Goal: Task Accomplishment & Management: Use online tool/utility

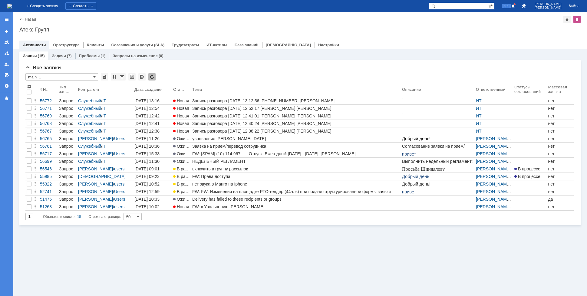
click at [12, 6] on img at bounding box center [9, 6] width 5 height 5
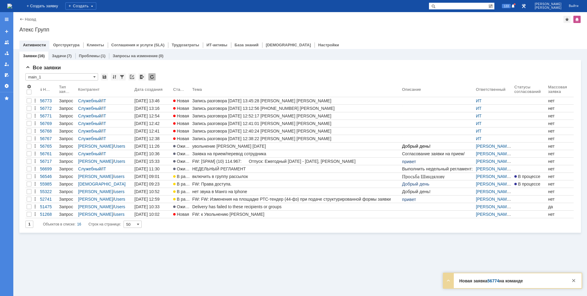
click at [12, 5] on img at bounding box center [9, 6] width 5 height 5
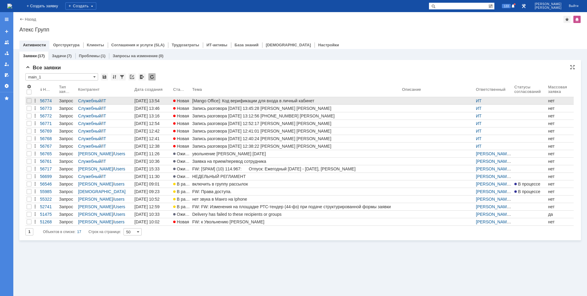
click at [277, 102] on div "[Mango Office]: Код верификации для входа в личный кабинет" at bounding box center [295, 100] width 207 height 5
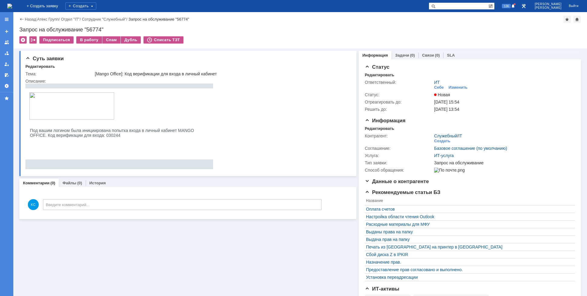
click at [12, 4] on img at bounding box center [9, 6] width 5 height 5
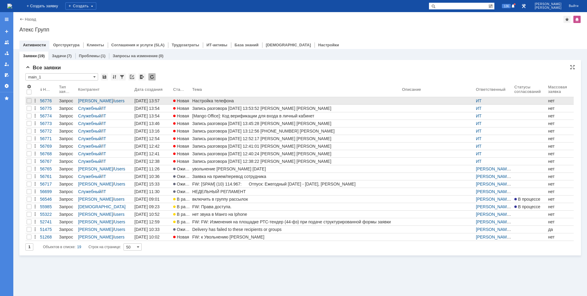
click at [216, 101] on div "Настройка телефона" at bounding box center [295, 100] width 207 height 5
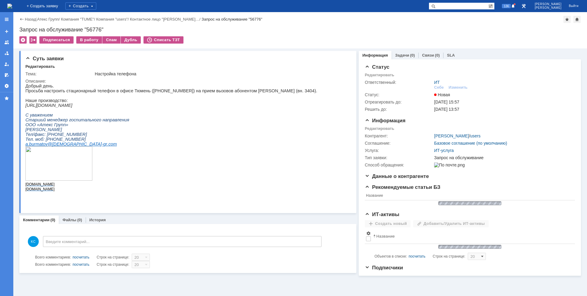
click at [74, 41] on div "Подписаться В работу Спам Дубль Списать ТЗТ" at bounding box center [300, 42] width 562 height 13
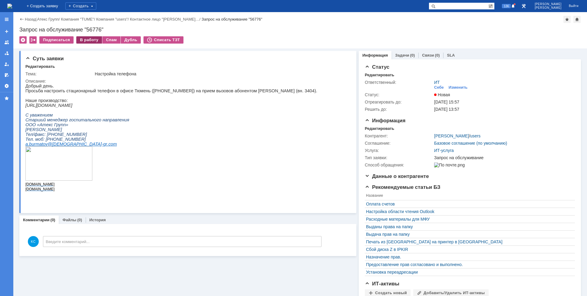
click at [79, 41] on div "В работу" at bounding box center [89, 39] width 26 height 7
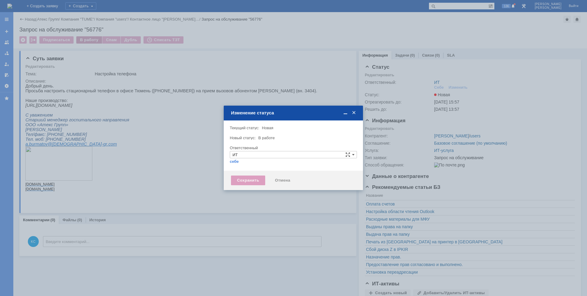
type input "[PERSON_NAME]"
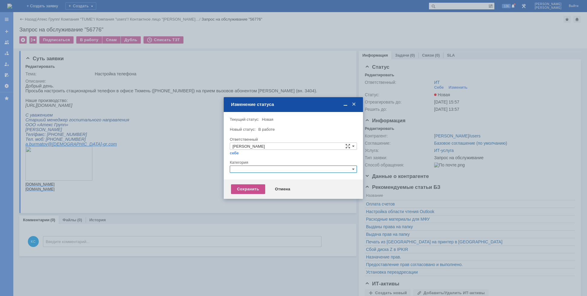
click at [268, 168] on input "text" at bounding box center [293, 169] width 127 height 7
click at [249, 199] on span "Прочее" at bounding box center [294, 197] width 122 height 5
click at [246, 191] on div "Сохранить" at bounding box center [248, 189] width 34 height 10
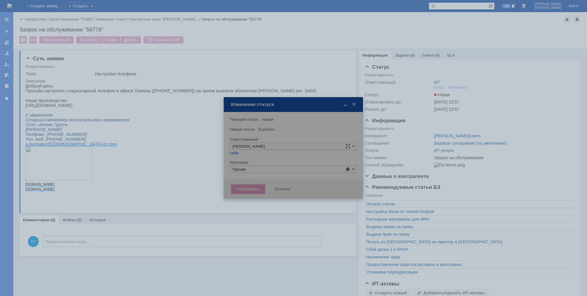
type input "Прочее"
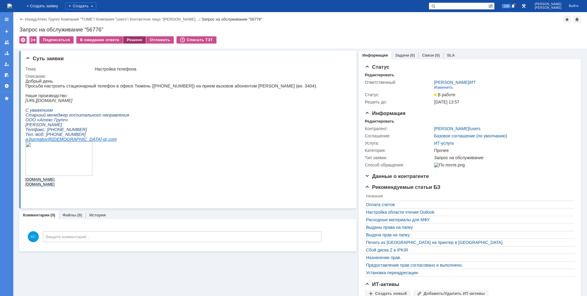
click at [137, 42] on div "Решено" at bounding box center [134, 39] width 23 height 7
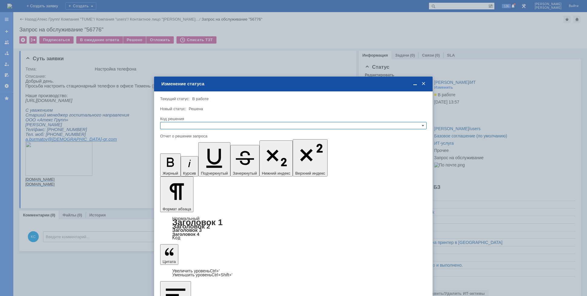
click at [234, 127] on input "text" at bounding box center [293, 125] width 267 height 7
click at [163, 156] on span "Решено" at bounding box center [293, 155] width 261 height 5
type input "Решено"
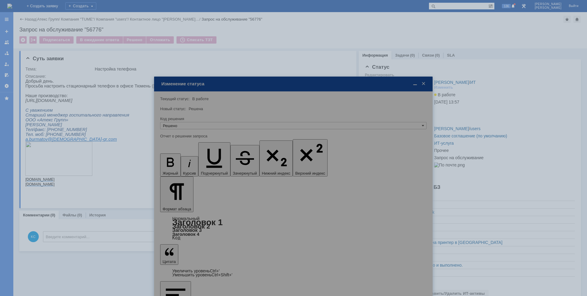
click at [12, 8] on img at bounding box center [9, 6] width 5 height 5
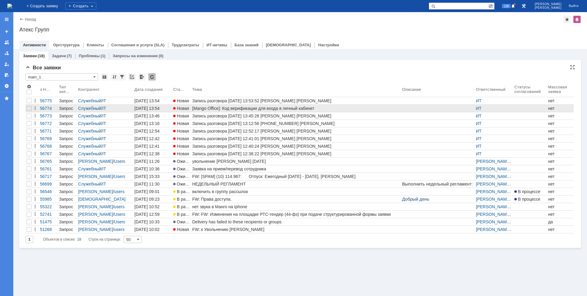
click at [228, 109] on div "[Mango Office]: Код верификации для входа в личный кабинет" at bounding box center [295, 108] width 207 height 5
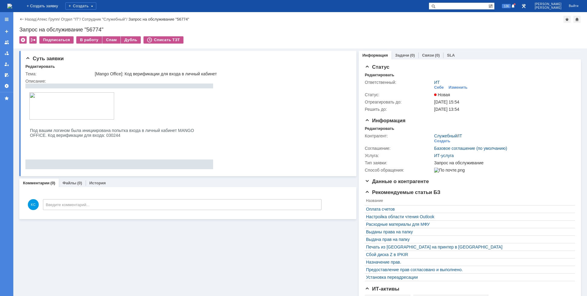
click at [12, 4] on img at bounding box center [9, 6] width 5 height 5
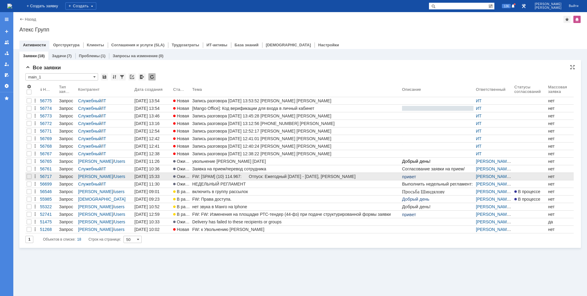
click at [231, 180] on link "FW: [SPAM] (10) 114.967: Отпуск: Ежегодный [DATE] - [DATE], [PERSON_NAME]" at bounding box center [296, 176] width 210 height 7
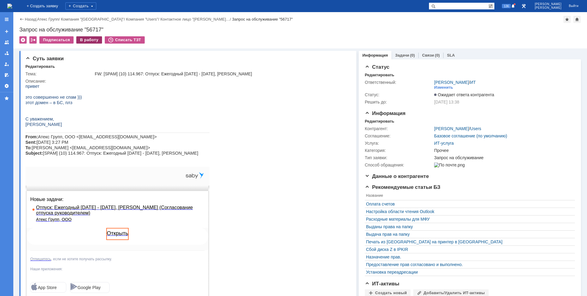
click at [83, 39] on div "В работу" at bounding box center [89, 39] width 26 height 7
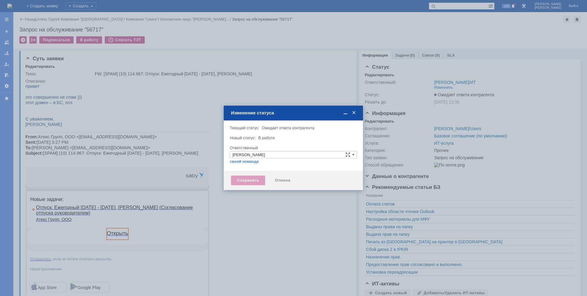
type input "Прочее"
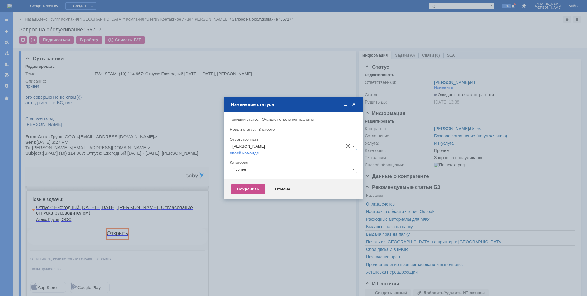
click at [247, 184] on div "Сохранить Отмена" at bounding box center [293, 189] width 139 height 19
click at [245, 187] on div "Сохранить" at bounding box center [248, 189] width 34 height 10
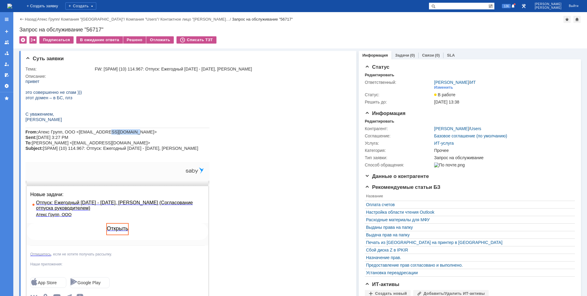
drag, startPoint x: 118, startPoint y: 134, endPoint x: 100, endPoint y: 132, distance: 18.6
click at [100, 132] on span "Атекс Групп, ООО <[EMAIL_ADDRESS][DOMAIN_NAME]> Sent: [DATE] 3:27 PM To: [PERSO…" at bounding box center [111, 140] width 173 height 21
copy span "[DOMAIN_NAME]"
click at [134, 41] on div "Решено" at bounding box center [134, 39] width 23 height 7
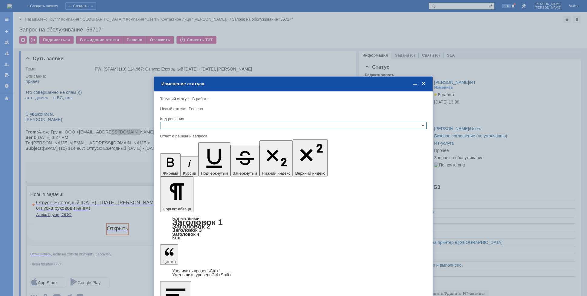
click at [250, 127] on input "text" at bounding box center [293, 125] width 267 height 7
click at [189, 152] on div "Решено" at bounding box center [294, 155] width 266 height 7
type input "Решено"
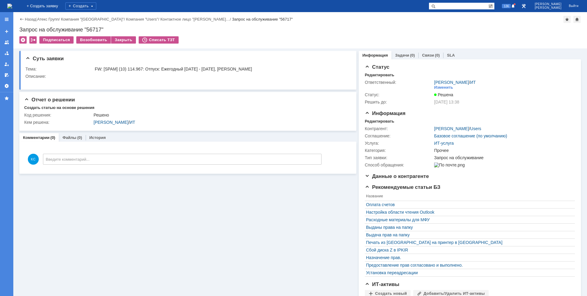
click at [12, 4] on img at bounding box center [9, 6] width 5 height 5
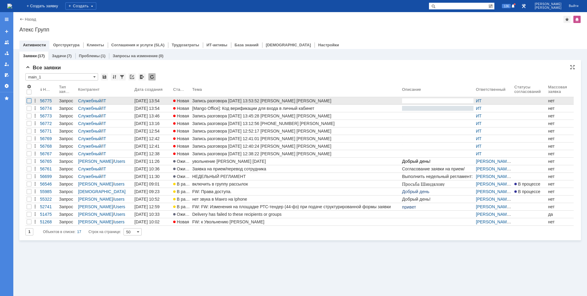
click at [29, 101] on div at bounding box center [29, 100] width 5 height 5
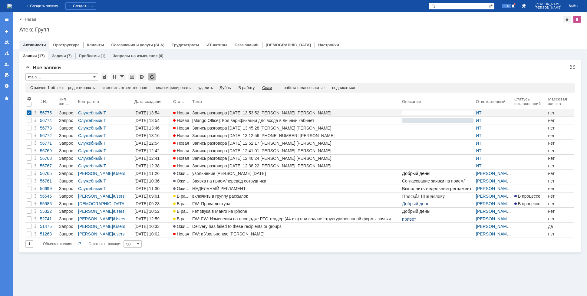
click at [272, 89] on div "Спам" at bounding box center [267, 87] width 10 height 5
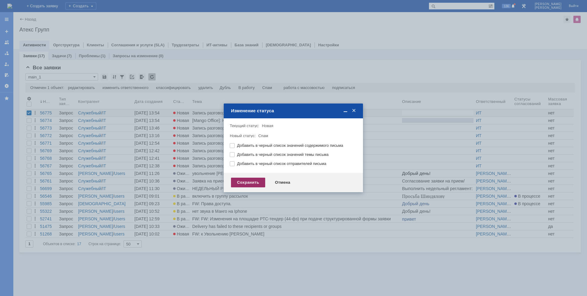
click at [235, 180] on div "Сохранить" at bounding box center [248, 183] width 34 height 10
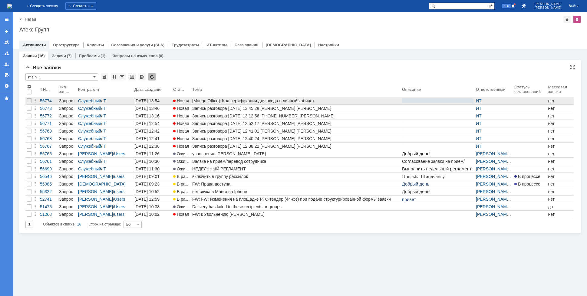
click at [195, 101] on div "[Mango Office]: Код верификации для входа в личный кабинет" at bounding box center [295, 100] width 207 height 5
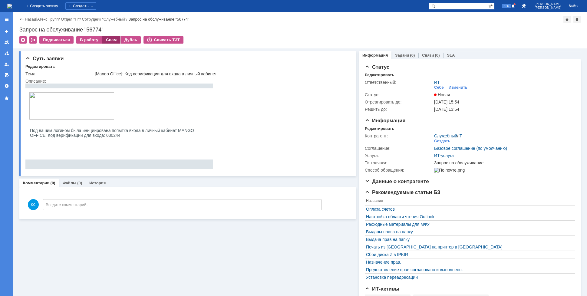
click at [102, 39] on div "Спам" at bounding box center [111, 39] width 18 height 7
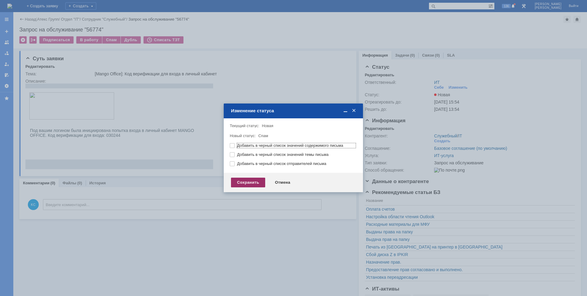
click at [245, 179] on div "Сохранить" at bounding box center [248, 183] width 34 height 10
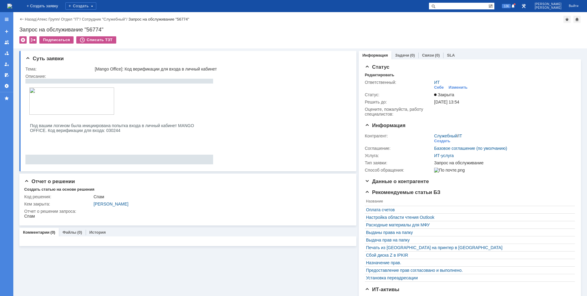
click at [12, 8] on img at bounding box center [9, 6] width 5 height 5
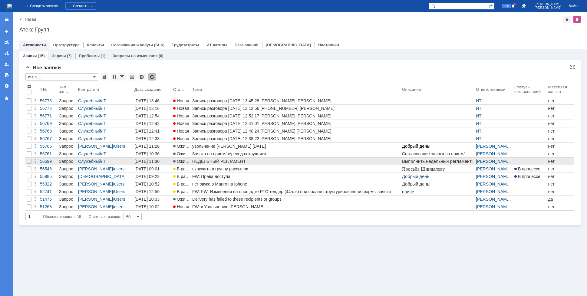
click at [233, 161] on div "НЕДЕЛЬНЫЙ РЕГЛАМЕНТ" at bounding box center [295, 161] width 207 height 5
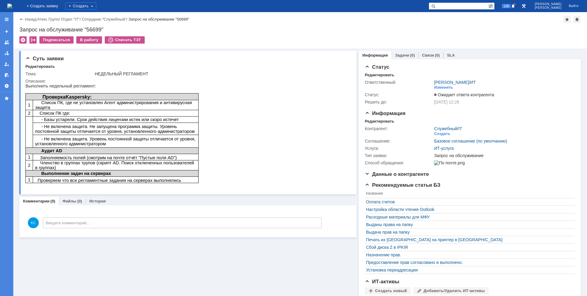
click at [84, 95] on span "Kaspersky" at bounding box center [77, 96] width 25 height 5
drag, startPoint x: 78, startPoint y: 112, endPoint x: 111, endPoint y: 116, distance: 32.6
click at [111, 116] on tbody "Проверка Kaspersky : 1 Список ПК, где не установлен Агент администрирования и а…" at bounding box center [111, 139] width 173 height 90
click at [104, 130] on span "- Не включена защита. Не запущена программа защиты. Уровень постоянной защиты о…" at bounding box center [115, 129] width 160 height 10
drag, startPoint x: 102, startPoint y: 129, endPoint x: 123, endPoint y: 139, distance: 23.0
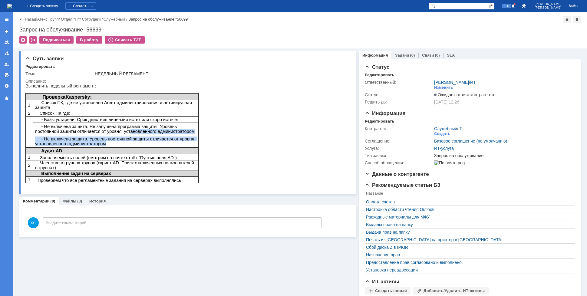
click at [123, 139] on tbody "Проверка Kaspersky : 1 Список ПК, где не установлен Агент администрирования и а…" at bounding box center [111, 139] width 173 height 90
drag, startPoint x: 131, startPoint y: 131, endPoint x: 127, endPoint y: 130, distance: 4.7
click at [131, 131] on span "- Не включена защита. Не запущена программа защиты. Уровень постоянной защиты о…" at bounding box center [115, 129] width 160 height 10
click at [121, 123] on td "- Не включена защита. Не запущена программа защиты. Уровень постоянной защиты о…" at bounding box center [116, 129] width 166 height 12
drag, startPoint x: 116, startPoint y: 121, endPoint x: 126, endPoint y: 126, distance: 11.2
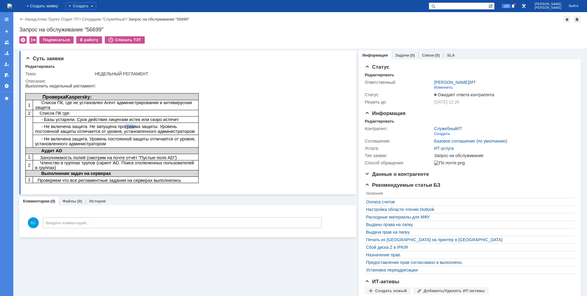
click at [126, 126] on td "- Не включена защита. Не запущена программа защиты. Уровень постоянной защиты о…" at bounding box center [116, 129] width 166 height 12
drag, startPoint x: 133, startPoint y: 128, endPoint x: 119, endPoint y: 124, distance: 13.7
click at [119, 124] on span "- Не включена защита. Не запущена программа защиты. Уровень постоянной защиты о…" at bounding box center [115, 129] width 160 height 10
drag, startPoint x: 83, startPoint y: 120, endPoint x: 126, endPoint y: 124, distance: 43.2
click at [104, 124] on td "- Не включена защита. Не запущена программа защиты. Уровень постоянной защиты о…" at bounding box center [116, 129] width 166 height 12
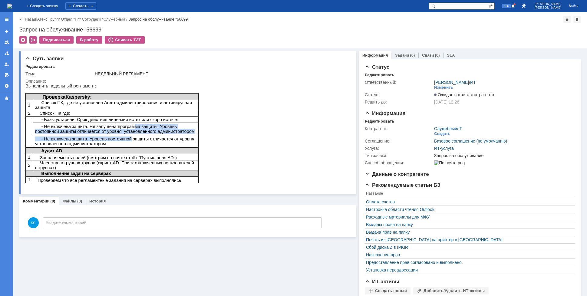
drag, startPoint x: 126, startPoint y: 124, endPoint x: 121, endPoint y: 133, distance: 9.8
click at [121, 133] on tbody "Проверка Kaspersky : 1 Список ПК, где не установлен Агент администрирования и а…" at bounding box center [111, 139] width 173 height 90
drag, startPoint x: 116, startPoint y: 122, endPoint x: 122, endPoint y: 136, distance: 14.9
click at [122, 136] on tbody "Проверка Kaspersky : 1 Список ПК, где не установлен Агент администрирования и а…" at bounding box center [111, 139] width 173 height 90
drag, startPoint x: 119, startPoint y: 156, endPoint x: 109, endPoint y: 122, distance: 35.0
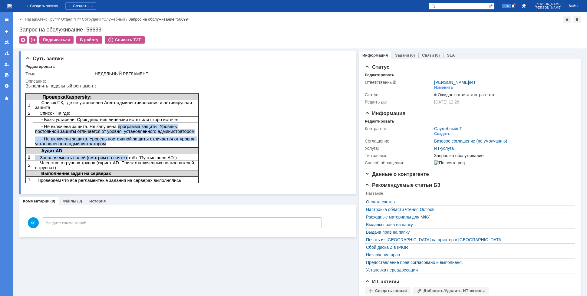
click at [109, 122] on tbody "Проверка Kaspersky : 1 Список ПК, где не установлен Агент администрирования и а…" at bounding box center [111, 139] width 173 height 90
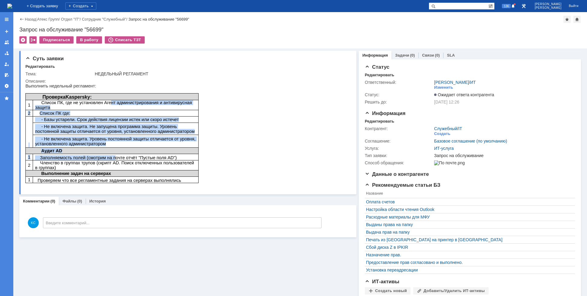
drag, startPoint x: 103, startPoint y: 106, endPoint x: 109, endPoint y: 154, distance: 48.3
click at [109, 153] on tbody "Проверка Kaspersky : 1 Список ПК, где не установлен Агент администрирования и а…" at bounding box center [111, 139] width 173 height 90
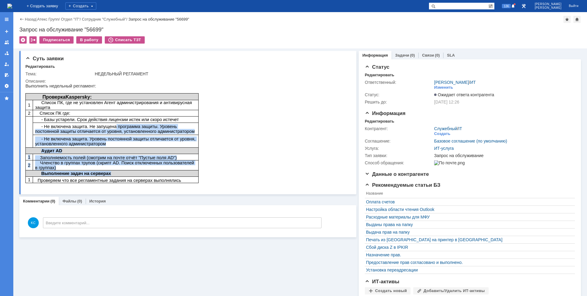
drag, startPoint x: 124, startPoint y: 170, endPoint x: 107, endPoint y: 122, distance: 51.4
click at [107, 122] on tbody "Проверка Kaspersky : 1 Список ПК, где не установлен Агент администрирования и а…" at bounding box center [111, 139] width 173 height 90
drag, startPoint x: 103, startPoint y: 118, endPoint x: 118, endPoint y: 177, distance: 60.6
click at [116, 170] on tbody "Проверка Kaspersky : 1 Список ПК, где не установлен Агент администрирования и а…" at bounding box center [111, 139] width 173 height 90
drag, startPoint x: 118, startPoint y: 177, endPoint x: 116, endPoint y: 123, distance: 53.3
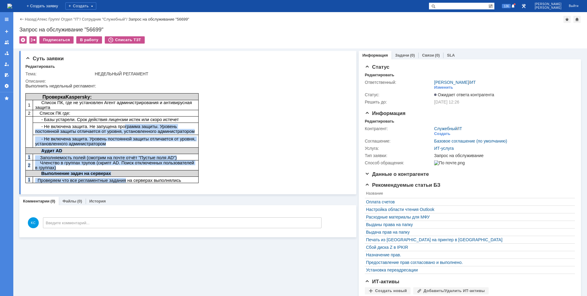
click at [116, 123] on tbody "Проверка Kaspersky : 1 Список ПК, где не установлен Агент администрирования и а…" at bounding box center [111, 139] width 173 height 90
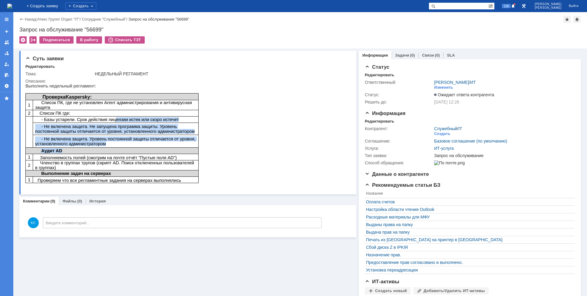
drag, startPoint x: 107, startPoint y: 120, endPoint x: 118, endPoint y: 163, distance: 45.2
click at [113, 148] on tbody "Проверка Kaspersky : 1 Список ПК, где не установлен Агент администрирования и а…" at bounding box center [111, 139] width 173 height 90
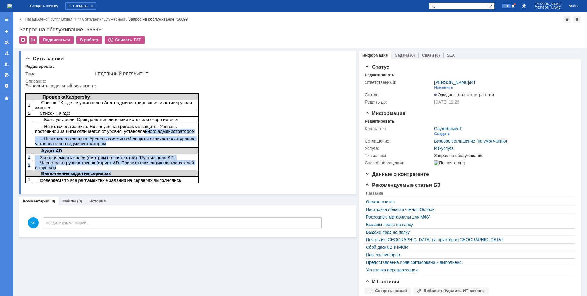
drag, startPoint x: 123, startPoint y: 170, endPoint x: 111, endPoint y: 131, distance: 41.1
click at [111, 132] on tbody "Проверка Kaspersky : 1 Список ПК, где не установлен Агент администрирования и а…" at bounding box center [111, 139] width 173 height 90
drag, startPoint x: 106, startPoint y: 120, endPoint x: 119, endPoint y: 174, distance: 55.8
click at [119, 174] on tbody "Проверка Kaspersky : 1 Список ПК, где не установлен Агент администрирования и а…" at bounding box center [111, 139] width 173 height 90
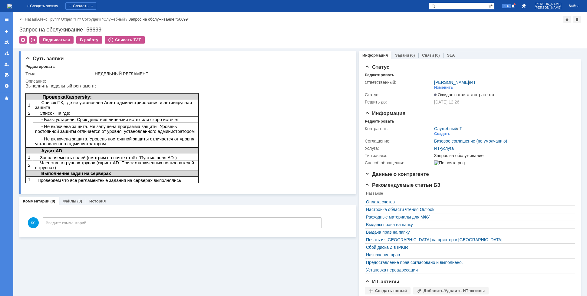
click at [86, 107] on span "Список ПК, где не установлен Агент администрирования и антивирусная защита" at bounding box center [113, 105] width 157 height 10
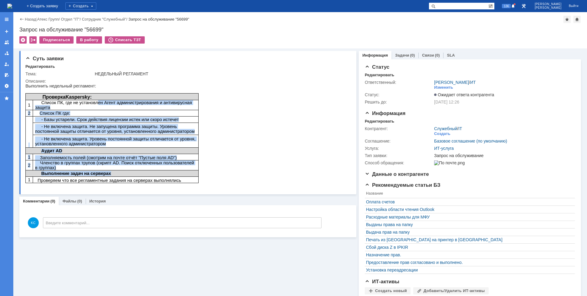
drag, startPoint x: 91, startPoint y: 104, endPoint x: 113, endPoint y: 172, distance: 71.2
click at [113, 172] on tbody "Проверка Kaspersky : 1 Список ПК, где не установлен Агент администрирования и а…" at bounding box center [111, 139] width 173 height 90
click at [120, 117] on span "- Базы устарели. Срок действия лицензии истек или скоро истечет" at bounding box center [107, 119] width 144 height 5
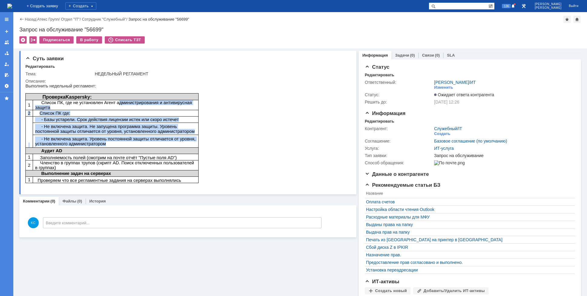
drag, startPoint x: 109, startPoint y: 101, endPoint x: 114, endPoint y: 155, distance: 54.1
click at [114, 149] on tbody "Проверка Kaspersky : 1 Список ПК, где не установлен Агент администрирования и а…" at bounding box center [111, 139] width 173 height 90
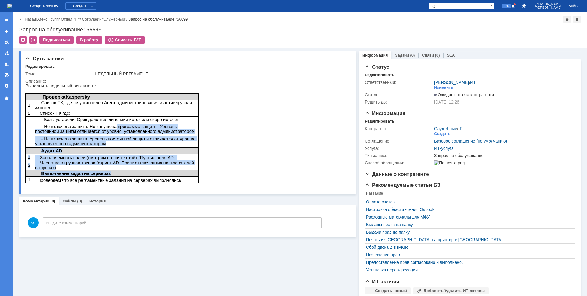
drag, startPoint x: 124, startPoint y: 174, endPoint x: 108, endPoint y: 123, distance: 53.8
click at [108, 123] on tbody "Проверка Kaspersky : 1 Список ПК, где не установлен Агент администрирования и а…" at bounding box center [111, 139] width 173 height 90
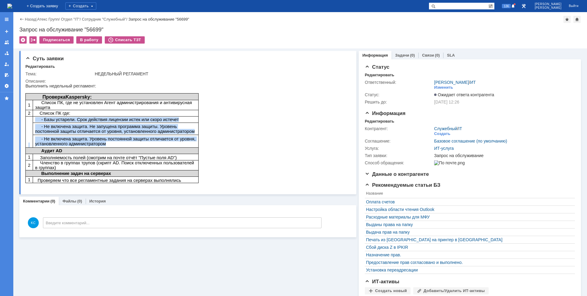
drag, startPoint x: 105, startPoint y: 111, endPoint x: 111, endPoint y: 144, distance: 34.2
click at [111, 144] on tbody "Проверка Kaspersky : 1 Список ПК, где не установлен Агент администрирования и а…" at bounding box center [111, 139] width 173 height 90
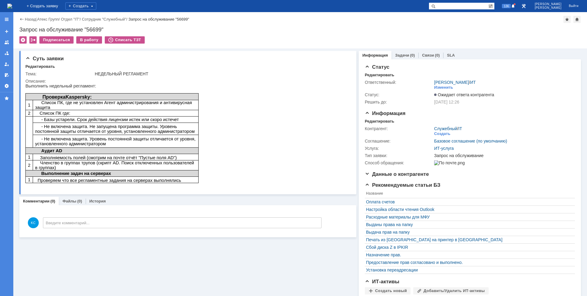
click at [111, 154] on td "Заполняемость полей (смотрим на почте отчёт "Пустые поля AD")" at bounding box center [116, 157] width 166 height 6
click at [117, 161] on span "Членство в группах трупов (скрипт AD. Поиск отключенных пользователей в группах)" at bounding box center [114, 166] width 159 height 10
click at [130, 157] on span "Заполняемость полей (смотрим на почте отчёт "Пустые поля AD")" at bounding box center [106, 157] width 142 height 5
drag, startPoint x: 136, startPoint y: 158, endPoint x: 148, endPoint y: 161, distance: 12.1
click at [145, 161] on tbody "Проверка Kaspersky : 1 Список ПК, где не установлен Агент администрирования и а…" at bounding box center [111, 139] width 173 height 90
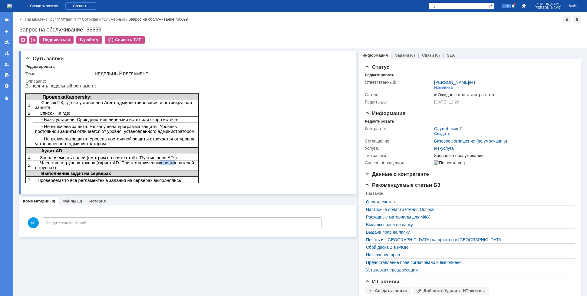
drag, startPoint x: 148, startPoint y: 161, endPoint x: 162, endPoint y: 161, distance: 14.2
click at [162, 161] on span "Членство в группах трупов (скрипт AD. Поиск отключенных пользователей в группах)" at bounding box center [114, 166] width 159 height 10
drag, startPoint x: 139, startPoint y: 163, endPoint x: 114, endPoint y: 163, distance: 25.1
click at [121, 163] on span "Членство в группах трупов (скрипт AD. Поиск отключенных пользователей в группах)" at bounding box center [114, 166] width 159 height 10
drag, startPoint x: 77, startPoint y: 163, endPoint x: 91, endPoint y: 160, distance: 14.8
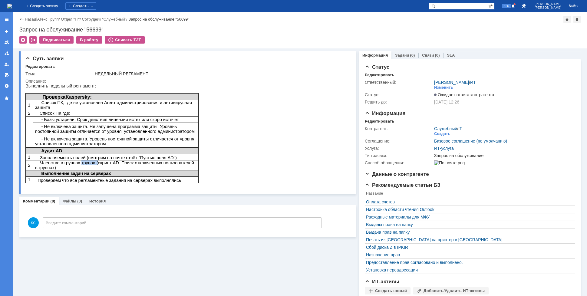
click at [91, 161] on span "Членство в группах трупов (скрипт AD. Поиск отключенных пользователей в группах)" at bounding box center [114, 166] width 159 height 10
drag, startPoint x: 93, startPoint y: 160, endPoint x: 110, endPoint y: 161, distance: 17.0
click at [110, 161] on span "Членство в группах трупов (скрипт AD. Поиск отключенных пользователей в группах)" at bounding box center [114, 166] width 159 height 10
click at [82, 131] on span "- Не включена защита. Не запущена программа защиты. Уровень постоянной защиты о…" at bounding box center [115, 129] width 160 height 10
click at [85, 40] on div "В работу" at bounding box center [89, 39] width 26 height 7
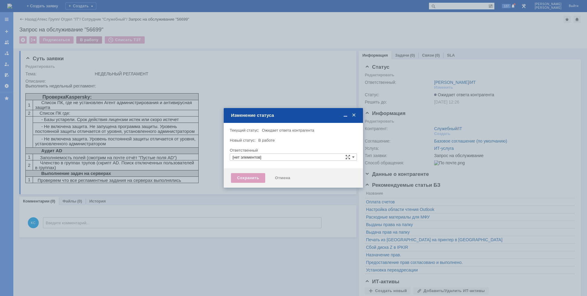
type input "[PERSON_NAME]"
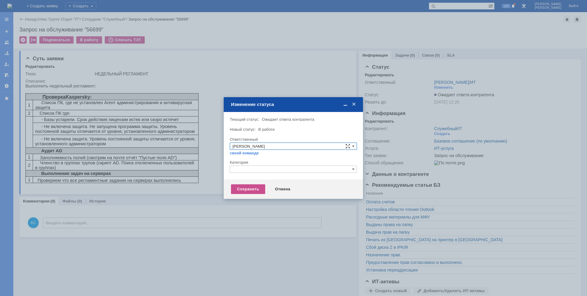
click at [242, 165] on div "Категория" at bounding box center [293, 163] width 127 height 6
click at [243, 168] on input "text" at bounding box center [293, 169] width 127 height 7
click at [248, 196] on span "Прочее" at bounding box center [294, 197] width 122 height 5
click at [247, 184] on div "Сохранить Отмена" at bounding box center [293, 189] width 139 height 19
type input "Прочее"
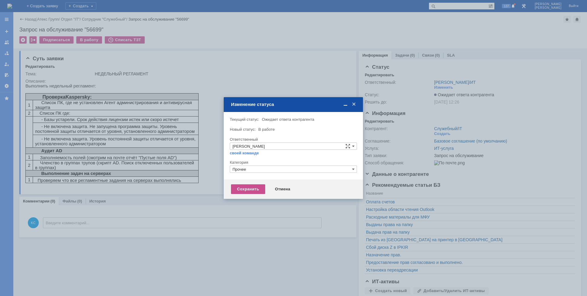
click at [285, 203] on div at bounding box center [293, 148] width 587 height 296
click at [260, 188] on div "Сохранить" at bounding box center [248, 189] width 34 height 10
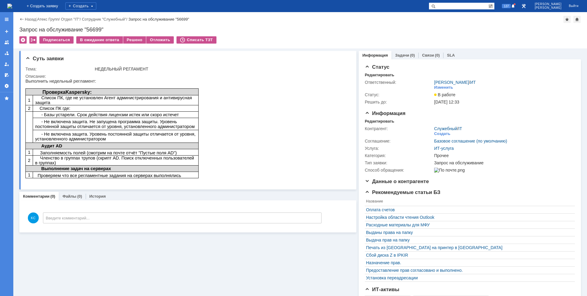
click at [12, 5] on img at bounding box center [9, 6] width 5 height 5
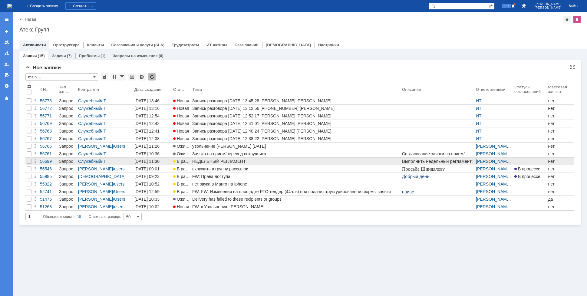
click at [215, 159] on link "НЕДЕЛЬНЫЙ РЕГЛАМЕНТ" at bounding box center [296, 161] width 210 height 7
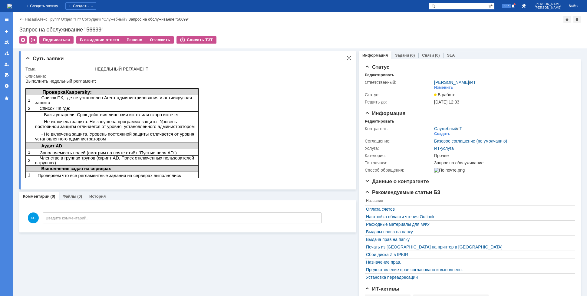
click at [221, 123] on html "Выполнить недельный регламент: Проверка Kaspersky : 1 Список ПК, где не установ…" at bounding box center [185, 131] width 320 height 104
drag, startPoint x: 49, startPoint y: 99, endPoint x: 65, endPoint y: 104, distance: 15.9
click at [63, 102] on td "Список ПК, где не установлен Агент администрирования и антивирусная защита" at bounding box center [116, 100] width 166 height 10
drag, startPoint x: 67, startPoint y: 115, endPoint x: 89, endPoint y: 132, distance: 27.6
click at [89, 131] on tbody "Проверка Kaspersky : 1 Список ПК, где не установлен Агент администрирования и а…" at bounding box center [111, 134] width 173 height 90
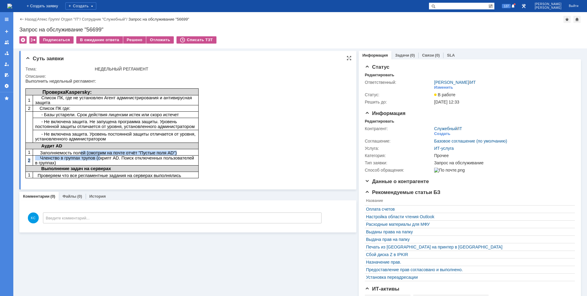
drag, startPoint x: 76, startPoint y: 151, endPoint x: 97, endPoint y: 157, distance: 22.2
click at [96, 157] on tbody "Проверка Kaspersky : 1 Список ПК, где не установлен Агент администрирования и а…" at bounding box center [111, 134] width 173 height 90
drag, startPoint x: 115, startPoint y: 159, endPoint x: 144, endPoint y: 161, distance: 28.5
click at [144, 161] on p "Членство в группах трупов (скрипт AD. Поиск отключенных пользователей в группах)" at bounding box center [115, 161] width 161 height 10
drag, startPoint x: 120, startPoint y: 156, endPoint x: 143, endPoint y: 156, distance: 23.6
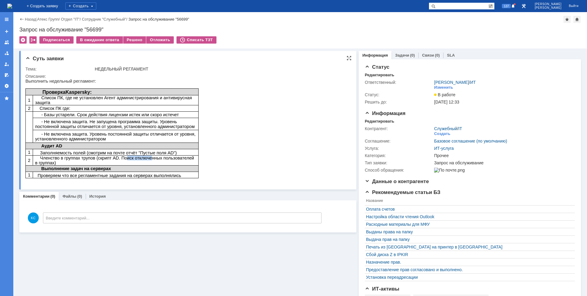
click at [143, 156] on span "Членство в группах трупов (скрипт AD. Поиск отключенных пользователей в группах)" at bounding box center [114, 161] width 159 height 10
drag, startPoint x: 87, startPoint y: 169, endPoint x: 103, endPoint y: 172, distance: 16.5
click at [102, 171] on tbody "Проверка Kaspersky : 1 Список ПК, где не установлен Агент администрирования и а…" at bounding box center [111, 134] width 173 height 90
click at [126, 175] on span "Проверяем что все регламентные задания на серверах выполнялись" at bounding box center [108, 175] width 146 height 5
click at [151, 178] on p at bounding box center [111, 180] width 173 height 5
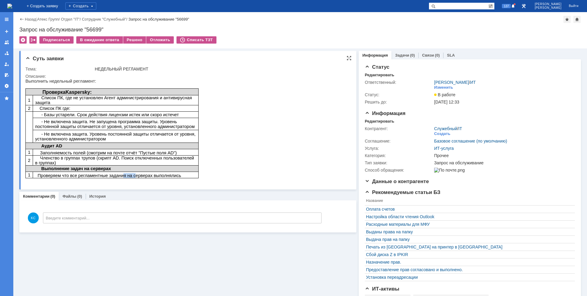
drag, startPoint x: 115, startPoint y: 174, endPoint x: 130, endPoint y: 174, distance: 15.1
click at [130, 174] on span "Проверяем что все регламентные задания на серверах выполнялись" at bounding box center [108, 175] width 146 height 5
drag, startPoint x: 100, startPoint y: 174, endPoint x: 105, endPoint y: 176, distance: 5.0
click at [104, 175] on span "Проверяем что все регламентные задания на серверах выполнялись" at bounding box center [108, 175] width 146 height 5
drag, startPoint x: 70, startPoint y: 177, endPoint x: 101, endPoint y: 180, distance: 30.4
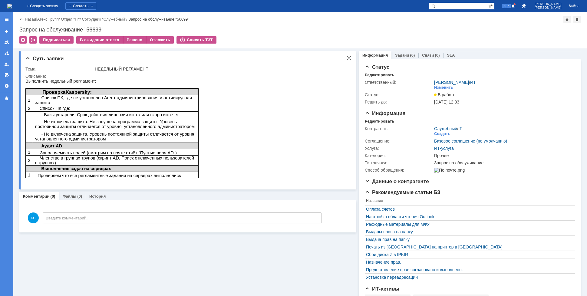
click at [89, 180] on p at bounding box center [111, 180] width 173 height 5
click at [128, 173] on span "Проверяем что все регламентные задания на серверах выполнялись" at bounding box center [108, 175] width 146 height 5
click at [121, 157] on span "Членство в группах трупов (скрипт AD. Поиск отключенных пользователей в группах)" at bounding box center [114, 161] width 159 height 10
drag, startPoint x: 81, startPoint y: 154, endPoint x: 103, endPoint y: 154, distance: 22.4
click at [102, 156] on span "Членство в группах трупов (скрипт AD. Поиск отключенных пользователей в группах)" at bounding box center [114, 161] width 159 height 10
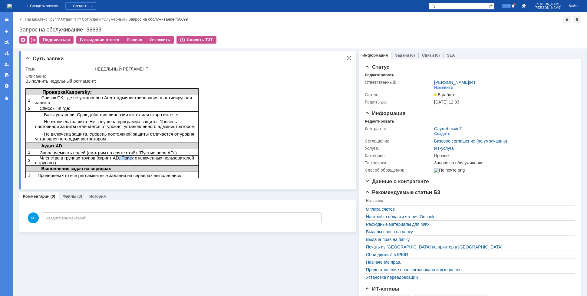
drag, startPoint x: 110, startPoint y: 155, endPoint x: 138, endPoint y: 155, distance: 27.9
click at [133, 156] on span "Членство в группах трупов (скрипт AD. Поиск отключенных пользователей в группах)" at bounding box center [114, 161] width 159 height 10
click at [170, 157] on span "Членство в группах трупов (скрипт AD. Поиск отключенных пользователей в группах)" at bounding box center [114, 161] width 159 height 10
drag, startPoint x: 102, startPoint y: 157, endPoint x: 109, endPoint y: 156, distance: 7.7
click at [109, 156] on span "Членство в группах трупов (скрипт AD. Поиск отключенных пользователей в группах)" at bounding box center [114, 161] width 159 height 10
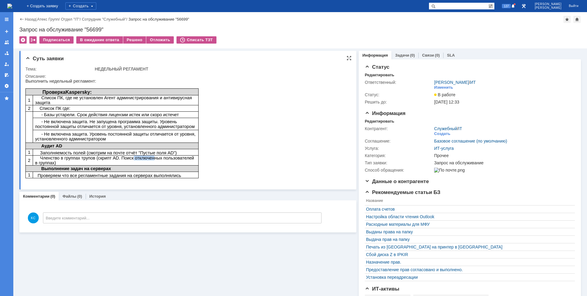
drag, startPoint x: 124, startPoint y: 155, endPoint x: 150, endPoint y: 156, distance: 25.8
click at [147, 156] on span "Членство в группах трупов (скрипт AD. Поиск отключенных пользователей в группах)" at bounding box center [114, 161] width 159 height 10
drag, startPoint x: 52, startPoint y: 157, endPoint x: 75, endPoint y: 157, distance: 23.3
click at [65, 156] on span "Членство в группах трупов (скрипт AD. Поиск отключенных пользователей в группах)" at bounding box center [114, 161] width 159 height 10
drag, startPoint x: 90, startPoint y: 157, endPoint x: 97, endPoint y: 157, distance: 7.3
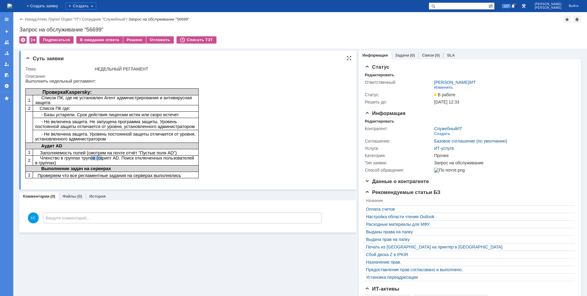
click at [97, 157] on span "Членство в группах трупов (скрипт AD. Поиск отключенных пользователей в группах)" at bounding box center [114, 161] width 159 height 10
click at [60, 151] on span "Заполняемость полей (смотрим на почте отчёт "Пустые поля AD")" at bounding box center [106, 153] width 142 height 5
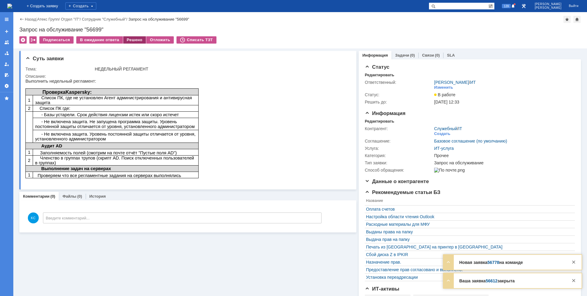
click at [135, 42] on div "Решено" at bounding box center [134, 39] width 23 height 7
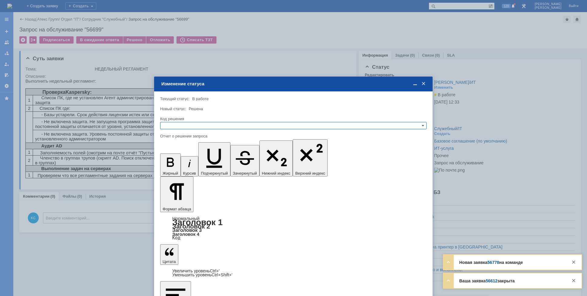
click at [224, 122] on input "text" at bounding box center [293, 125] width 267 height 7
click at [210, 155] on span "Решено" at bounding box center [293, 155] width 261 height 5
type input "Решено"
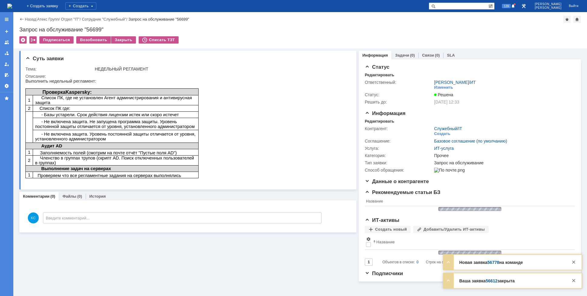
click at [12, 6] on img at bounding box center [9, 6] width 5 height 5
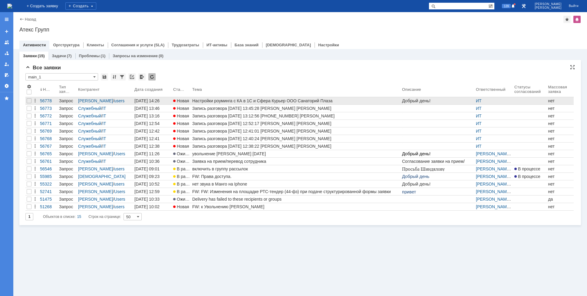
click at [201, 100] on div "Настройки роуминга с КА в 1С и Сфера Курьер ООО Санаторий Плаза" at bounding box center [295, 100] width 207 height 5
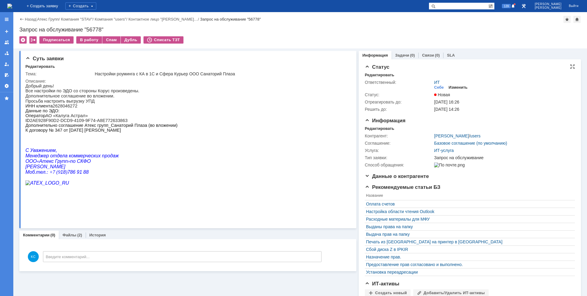
click at [454, 89] on div "Изменить" at bounding box center [458, 87] width 19 height 5
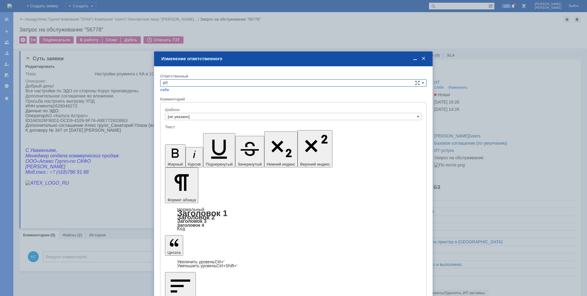
click at [207, 85] on input "ИТ" at bounding box center [293, 82] width 267 height 7
click at [181, 134] on span "АСУ" at bounding box center [293, 133] width 261 height 5
type input "АСУ"
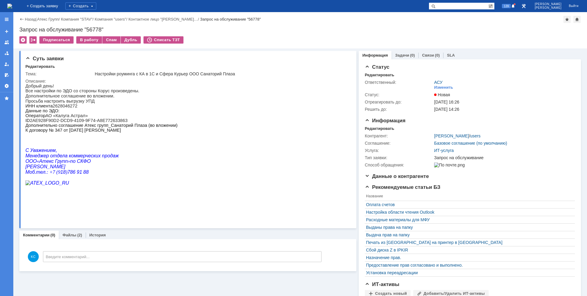
click at [12, 4] on img at bounding box center [9, 6] width 5 height 5
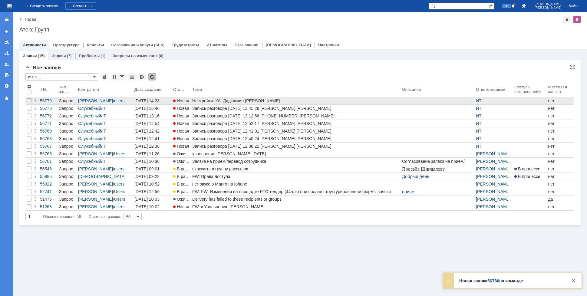
click at [277, 99] on div "Настройки_КА_Дядюшкин [PERSON_NAME]" at bounding box center [295, 100] width 207 height 5
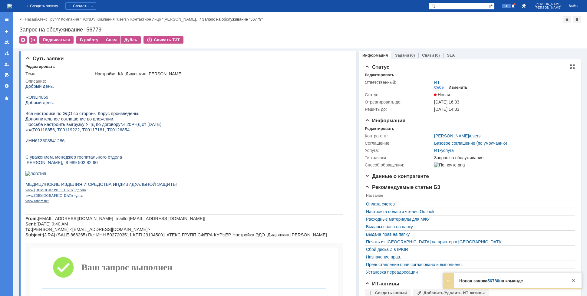
click at [455, 88] on div "Изменить" at bounding box center [458, 87] width 19 height 5
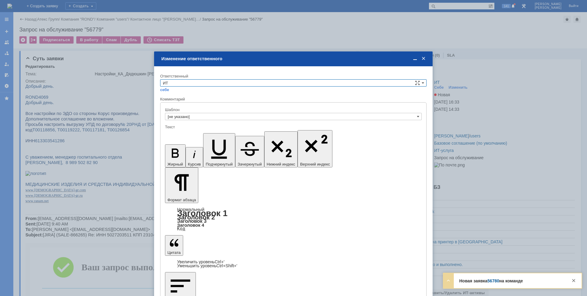
click at [181, 84] on input "ИТ" at bounding box center [293, 82] width 267 height 7
click at [179, 131] on span "АСУ" at bounding box center [293, 133] width 261 height 5
type input "АСУ"
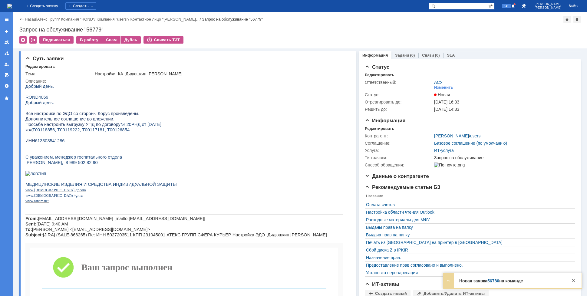
click at [12, 6] on img at bounding box center [9, 6] width 5 height 5
